Goal: Task Accomplishment & Management: Manage account settings

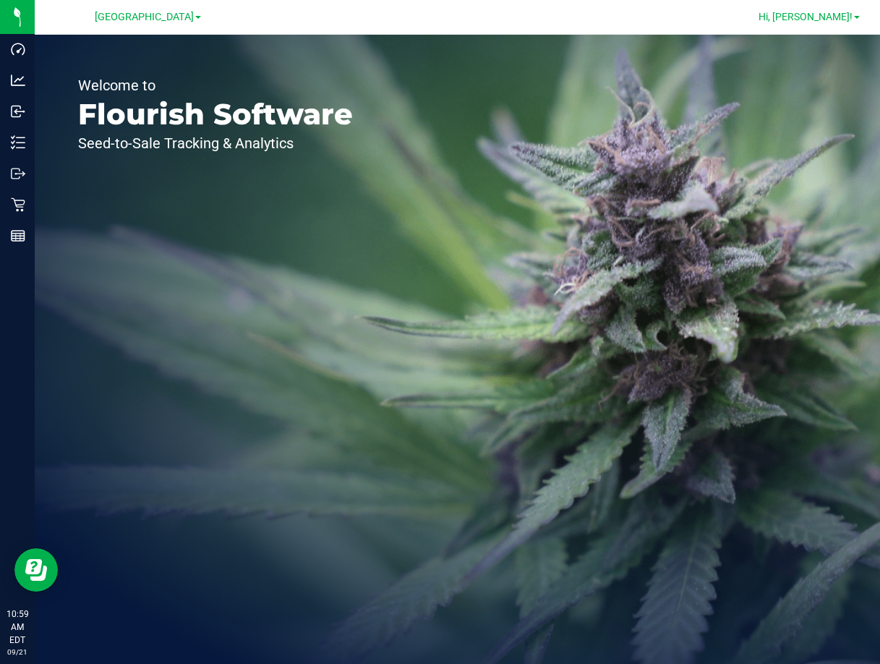
click at [838, 16] on span "Hi, [PERSON_NAME]!" at bounding box center [806, 17] width 94 height 12
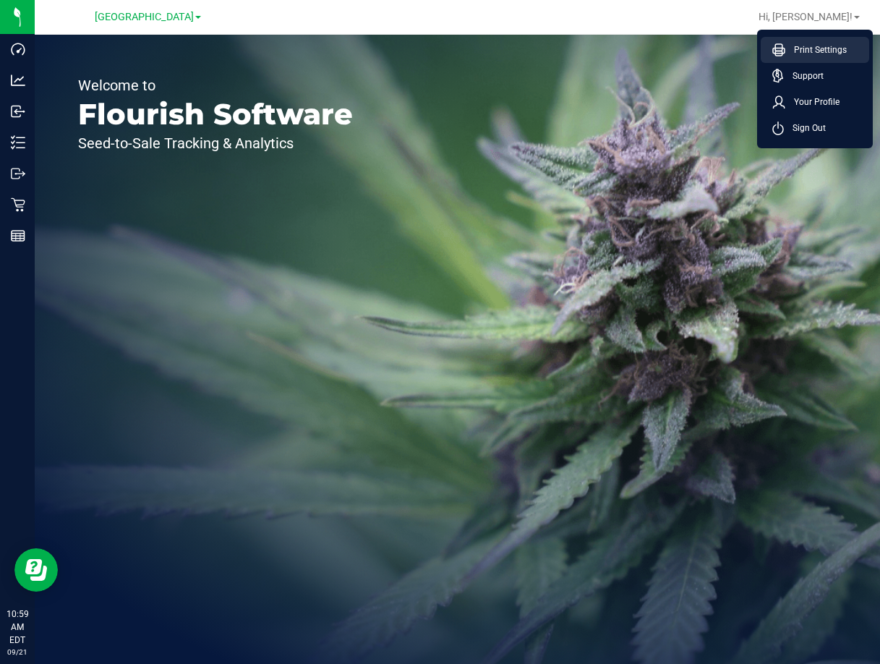
click at [833, 39] on li "Print Settings" at bounding box center [815, 50] width 109 height 26
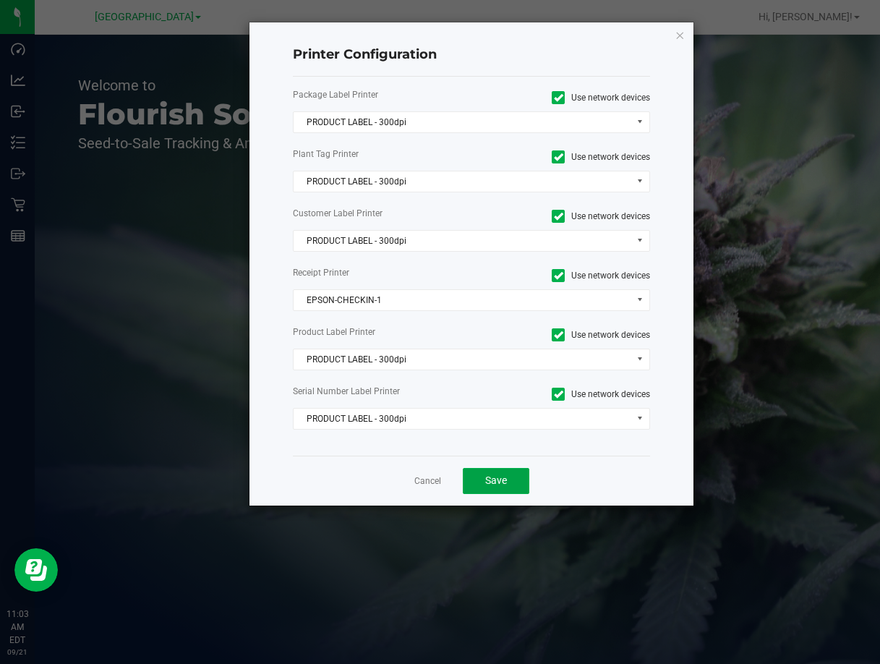
drag, startPoint x: 506, startPoint y: 487, endPoint x: 503, endPoint y: 476, distance: 11.4
click at [506, 486] on span "Save" at bounding box center [496, 481] width 22 height 12
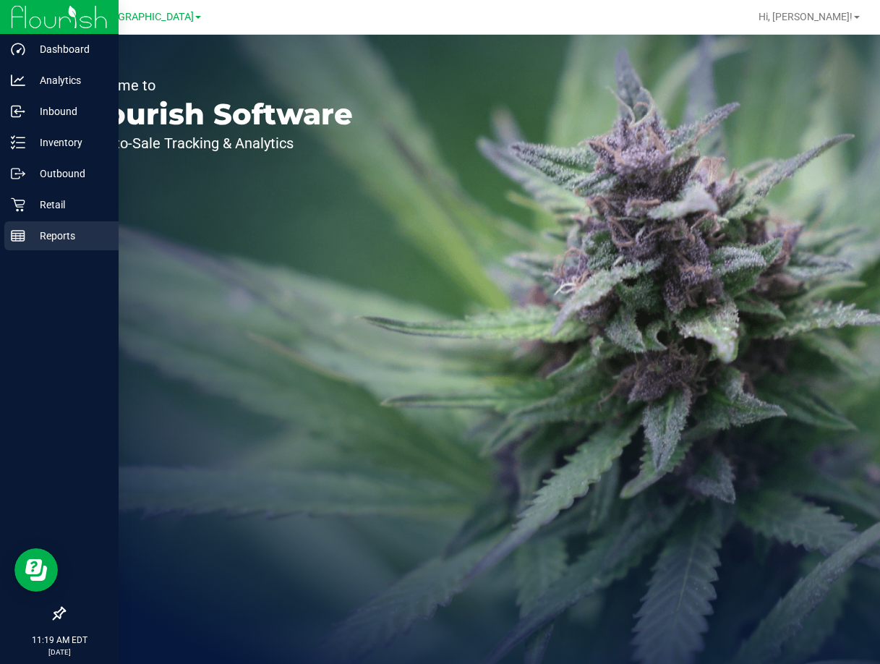
click at [35, 236] on p "Reports" at bounding box center [68, 235] width 87 height 17
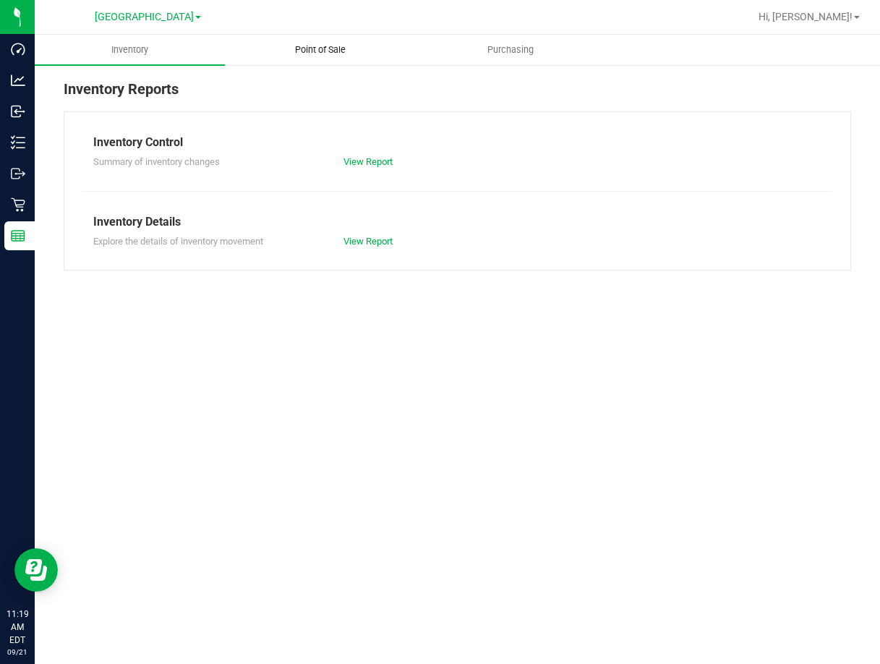
click at [334, 51] on span "Point of Sale" at bounding box center [321, 49] width 90 height 13
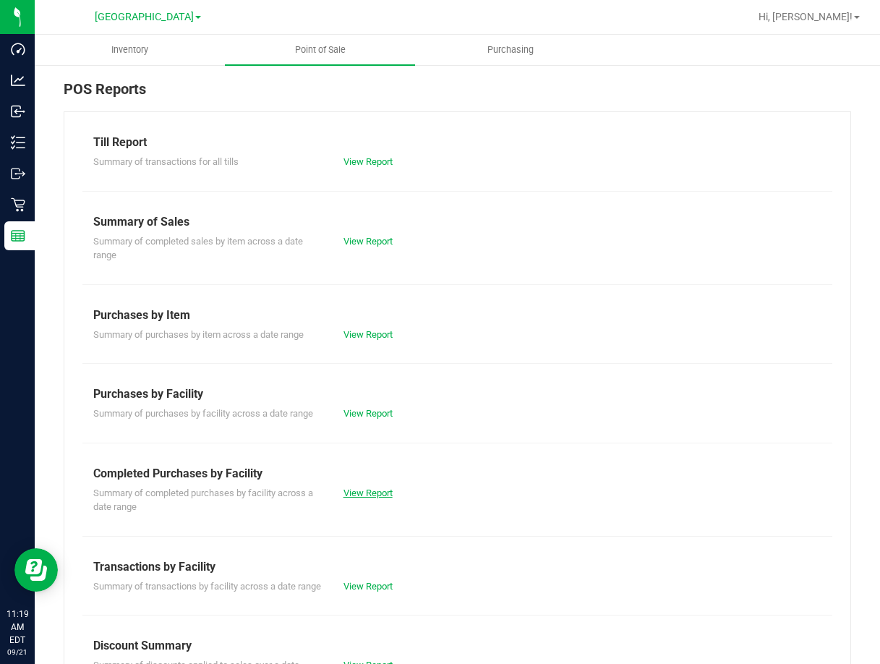
click at [370, 493] on link "View Report" at bounding box center [368, 493] width 49 height 11
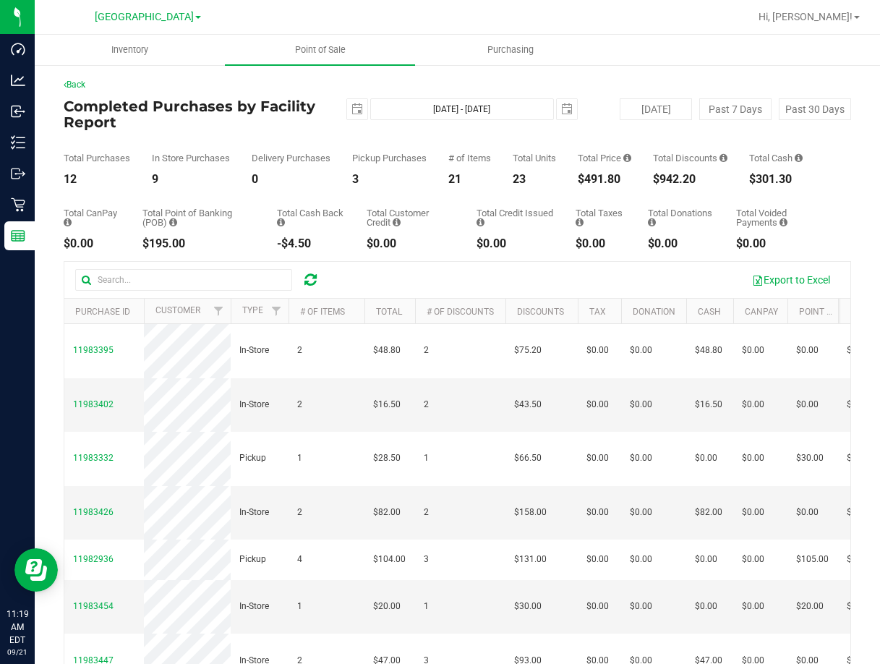
click at [653, 76] on div "Back Completed Purchases by Facility Report [DATE] [DATE] - [DATE] [DATE] [DATE…" at bounding box center [458, 428] width 846 height 729
click at [863, 19] on link "Hi, [PERSON_NAME]!" at bounding box center [809, 16] width 113 height 15
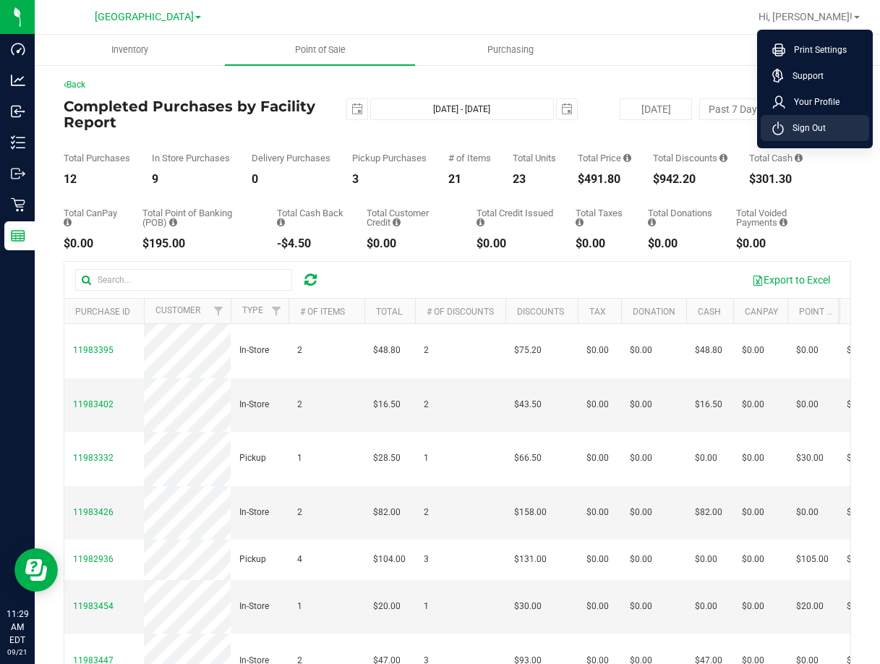
click at [803, 134] on span "Sign Out" at bounding box center [805, 128] width 42 height 14
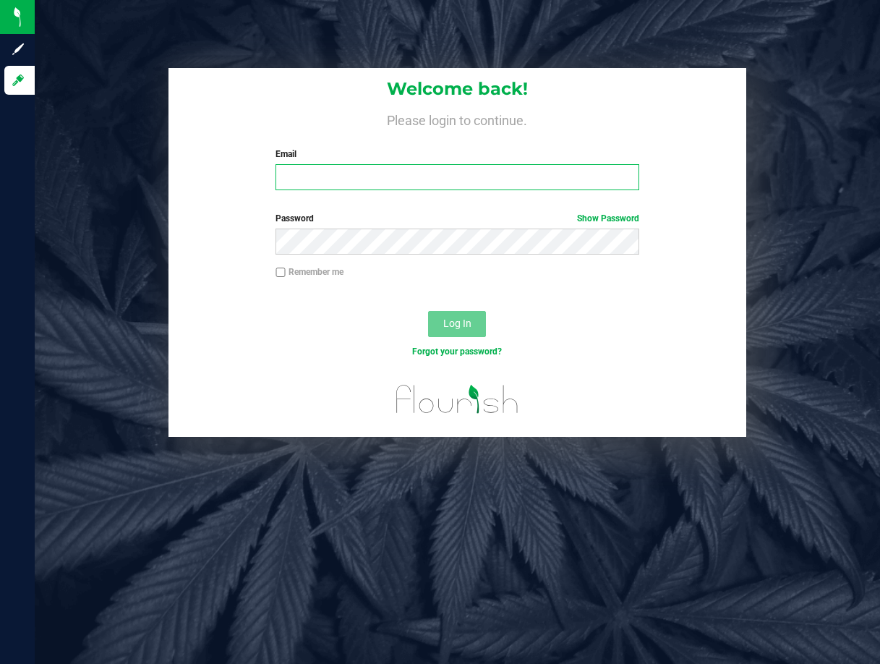
click at [493, 176] on input "Email" at bounding box center [458, 177] width 364 height 26
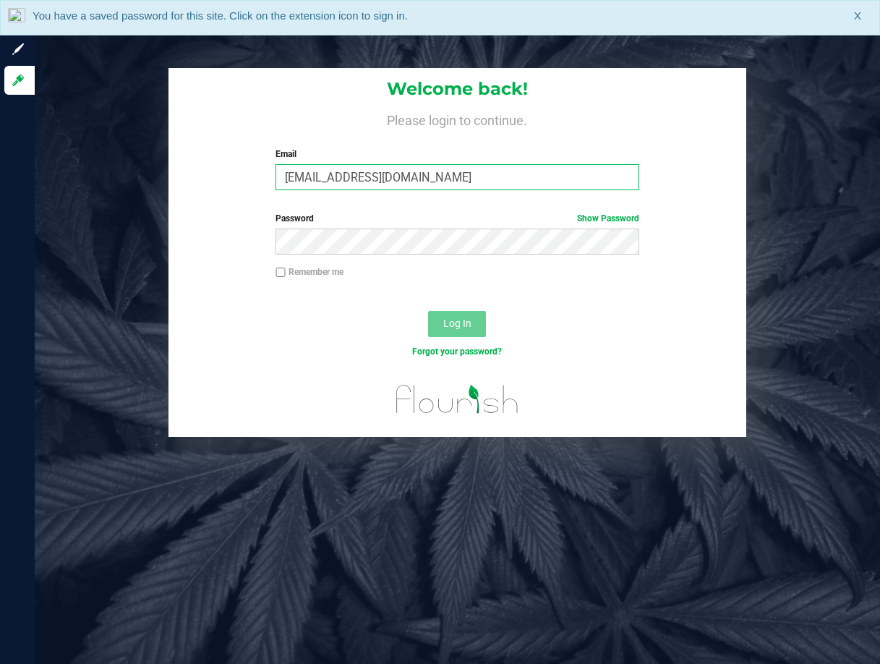
type input "[EMAIL_ADDRESS][DOMAIN_NAME]"
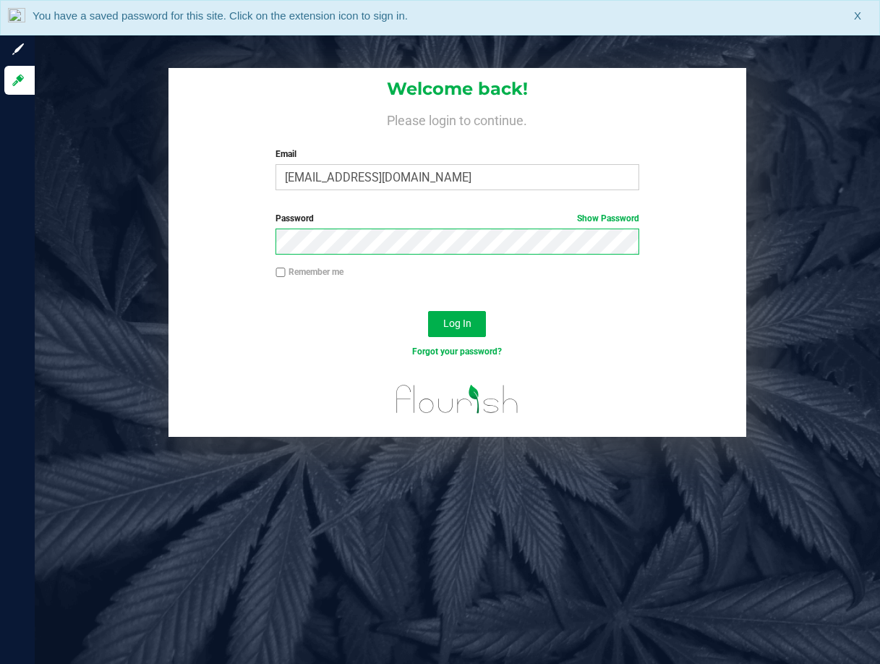
click at [428, 311] on button "Log In" at bounding box center [457, 324] width 58 height 26
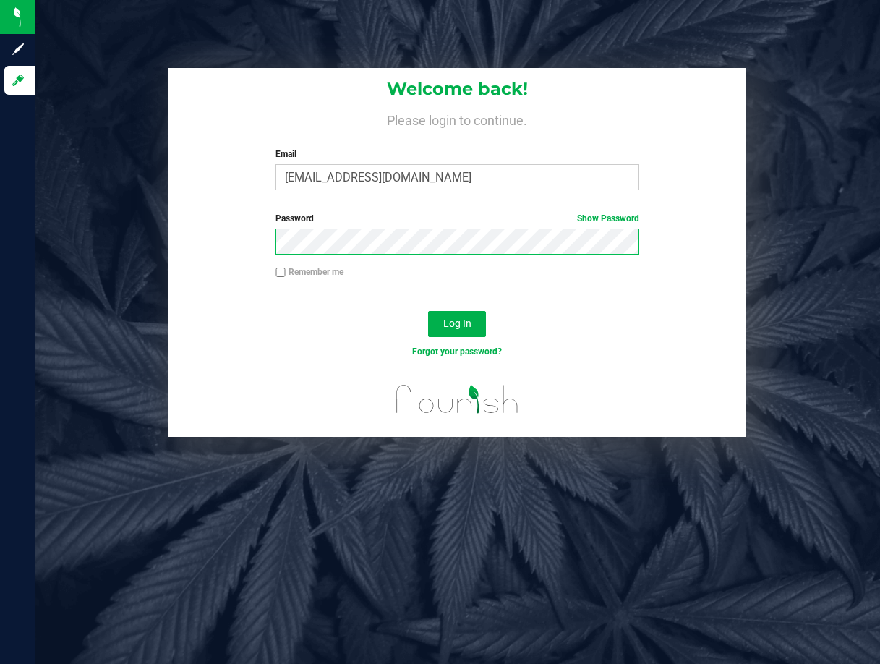
click at [428, 311] on button "Log In" at bounding box center [457, 324] width 58 height 26
